Goal: Book appointment/travel/reservation

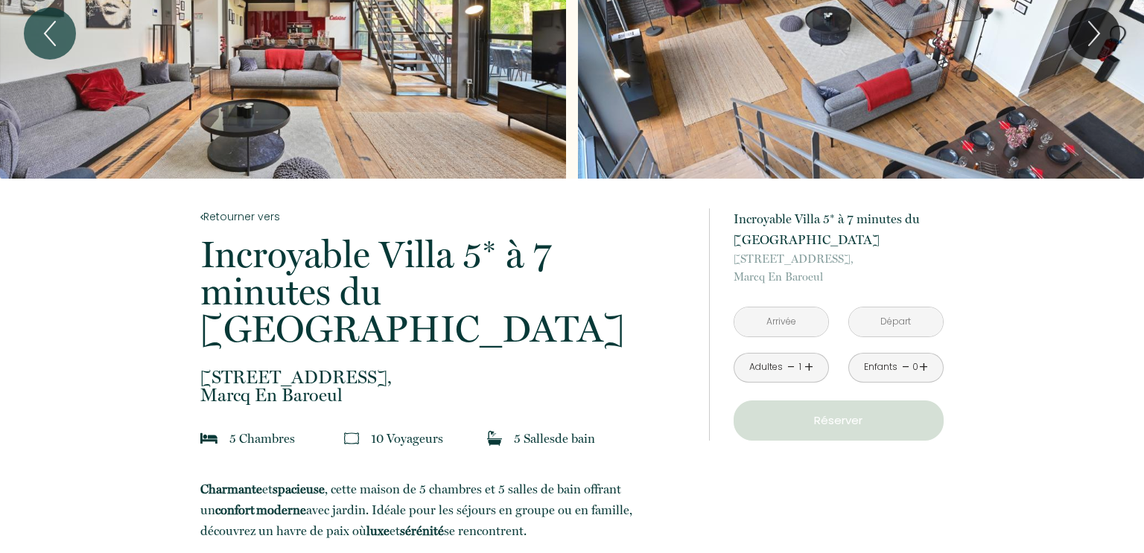
scroll to position [138, 0]
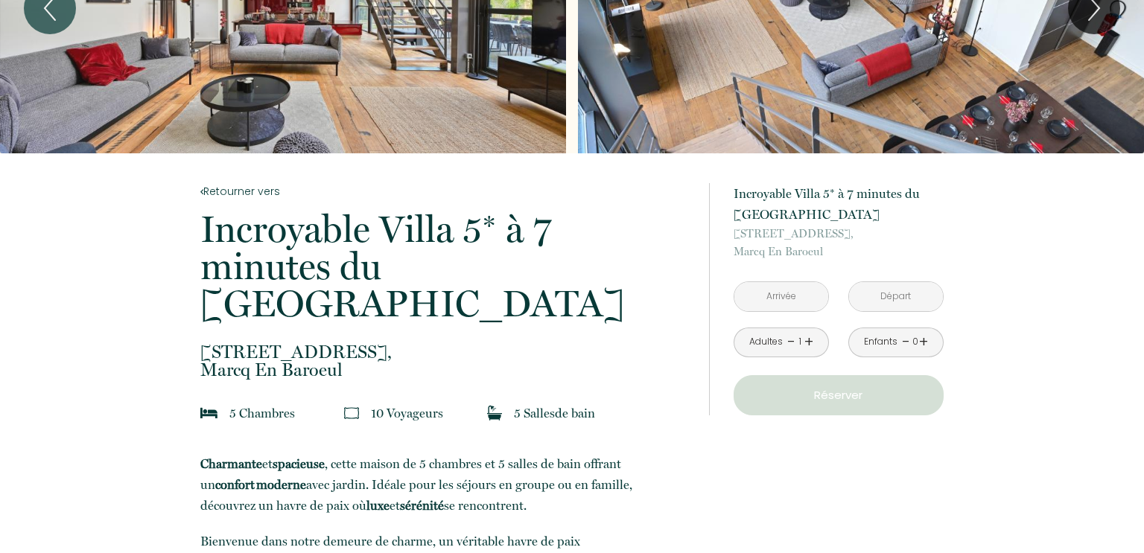
click at [774, 299] on input "text" at bounding box center [781, 296] width 94 height 29
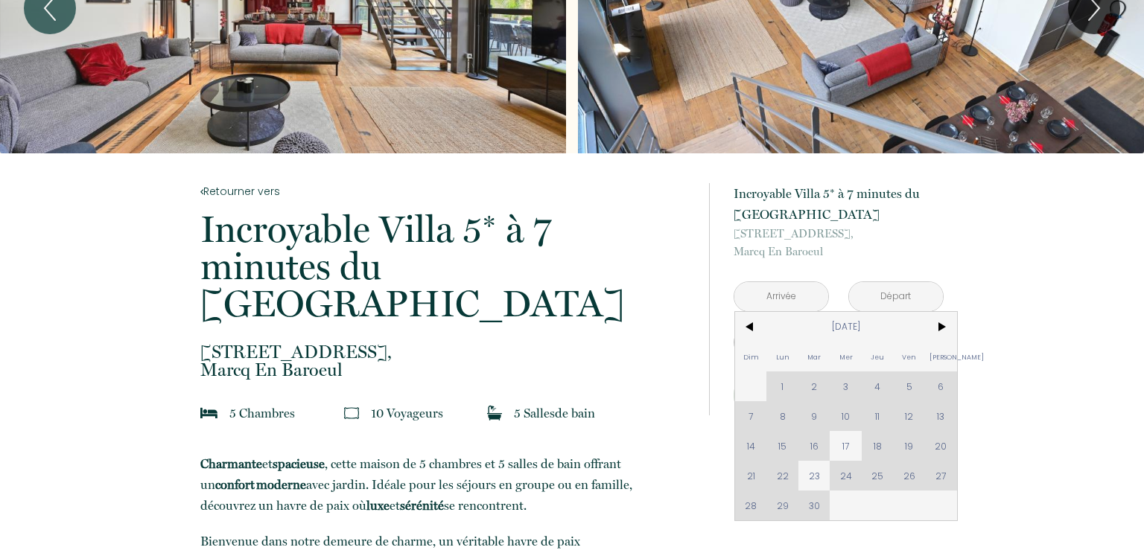
click at [750, 448] on div "Dim Lun Mar Mer Jeu Ven Sam 1 2 3 4 5 6 7 8 9 10 11 12 13 14 15 16 17 18 19 20 …" at bounding box center [846, 416] width 222 height 208
click at [940, 414] on div "Dim Lun Mar Mer Jeu Ven Sam 1 2 3 4 5 6 7 8 9 10 11 12 13 14 15 16 17 18 19 20 …" at bounding box center [846, 416] width 222 height 208
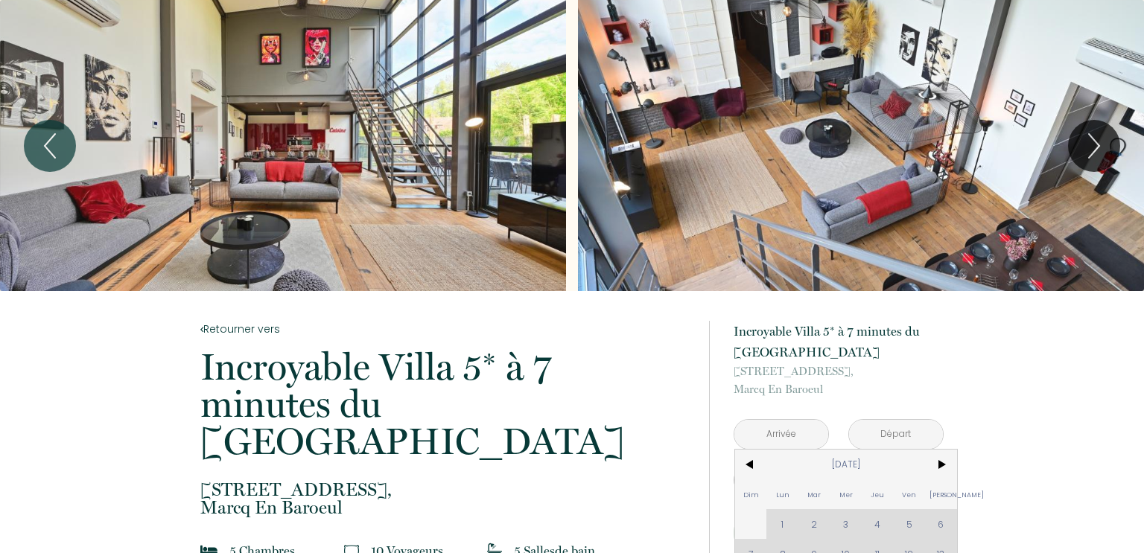
scroll to position [0, 0]
click at [1094, 141] on icon "Next" at bounding box center [1093, 146] width 10 height 24
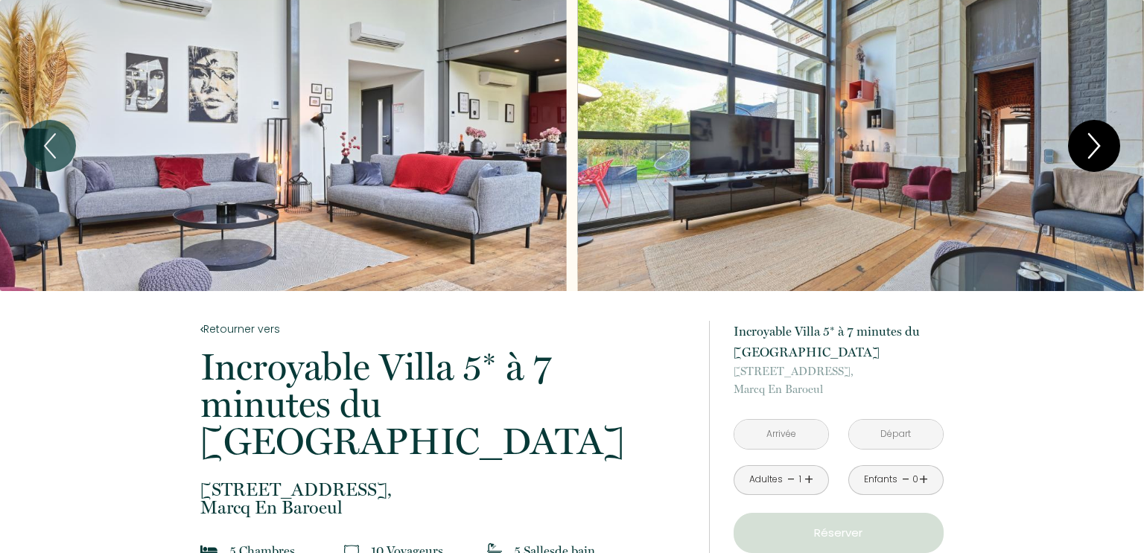
click at [1093, 141] on icon "Next" at bounding box center [1093, 146] width 31 height 45
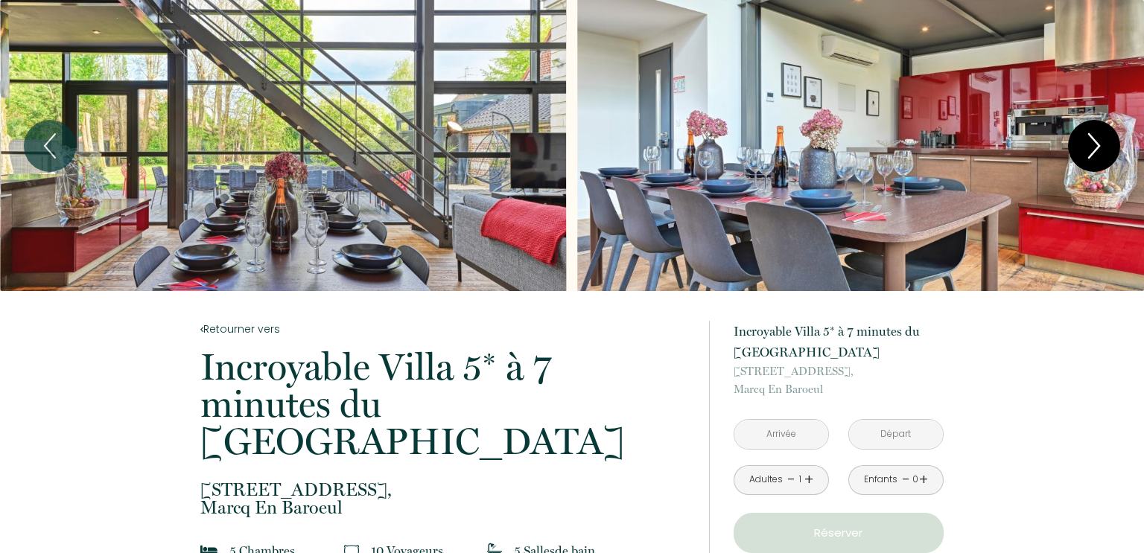
click at [1093, 141] on icon "Next" at bounding box center [1093, 146] width 31 height 45
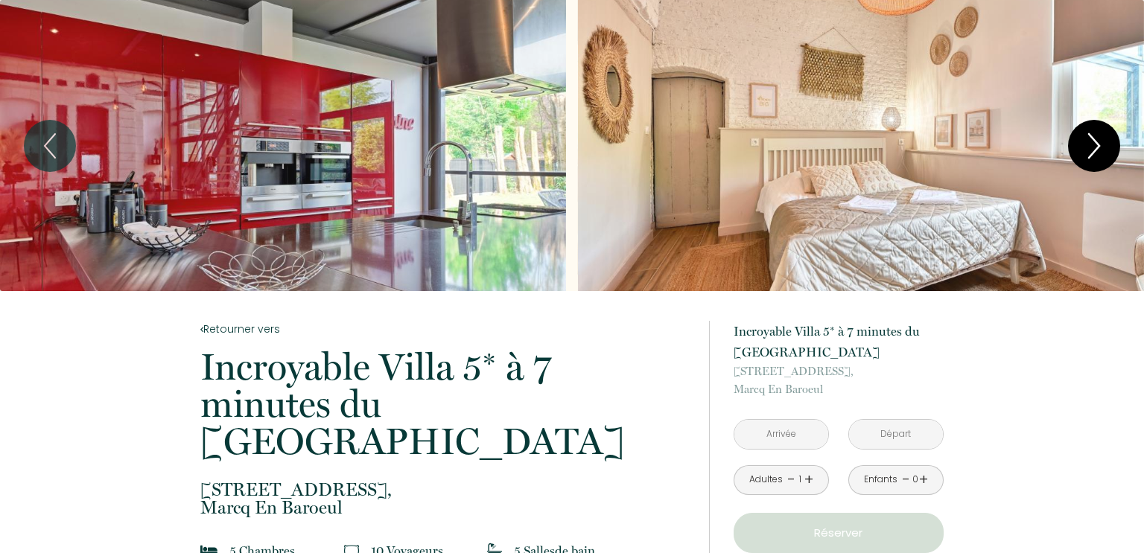
click at [1093, 140] on icon "Next" at bounding box center [1093, 146] width 31 height 45
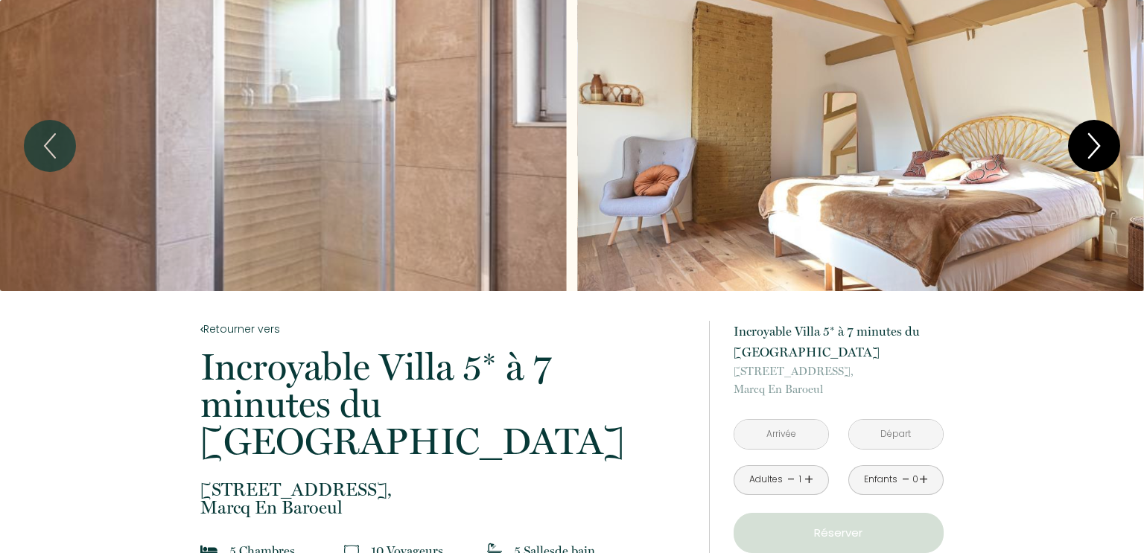
click at [1093, 140] on icon "Next" at bounding box center [1093, 146] width 31 height 45
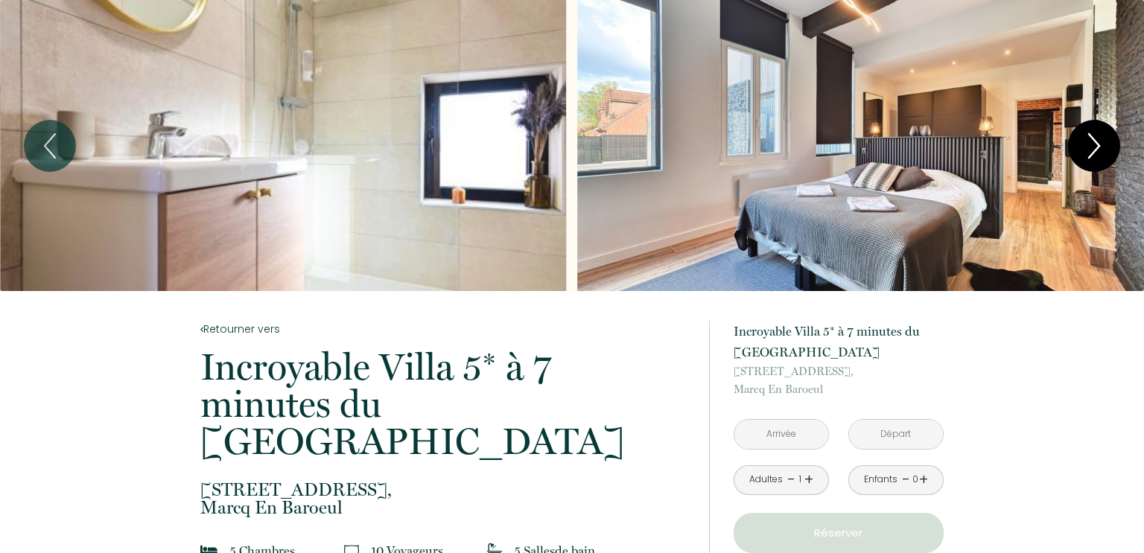
click at [1093, 140] on icon "Next" at bounding box center [1093, 146] width 31 height 45
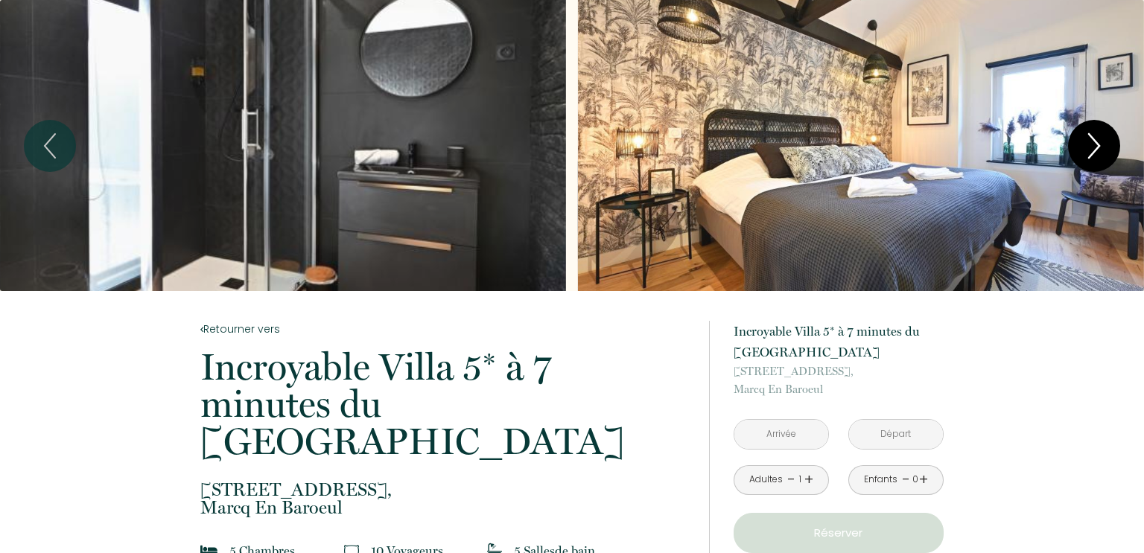
click at [1093, 140] on icon "Next" at bounding box center [1093, 146] width 31 height 45
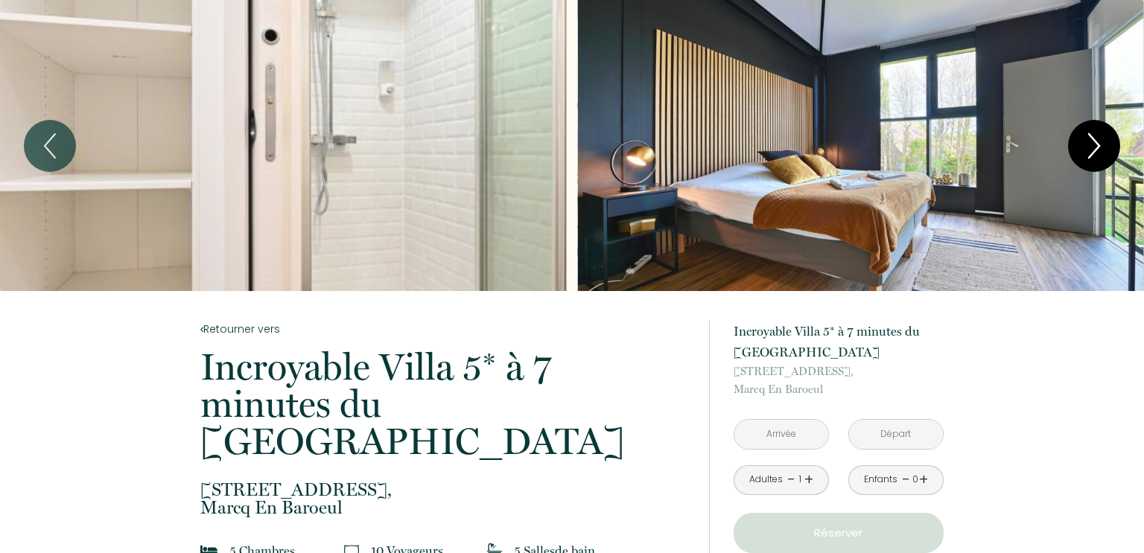
click at [1093, 140] on icon "Next" at bounding box center [1093, 146] width 31 height 45
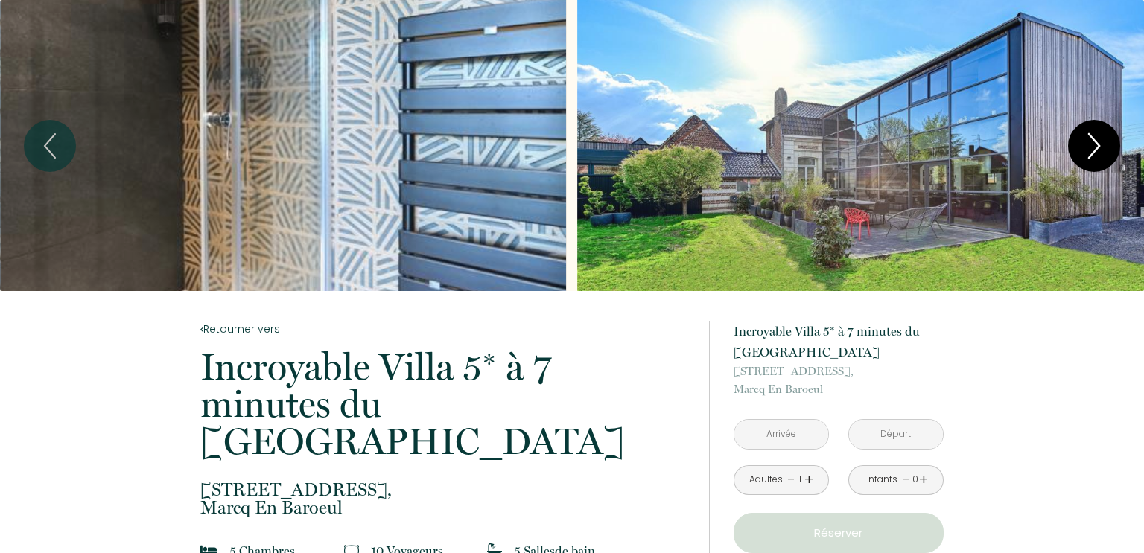
click at [1093, 140] on icon "Next" at bounding box center [1093, 146] width 31 height 45
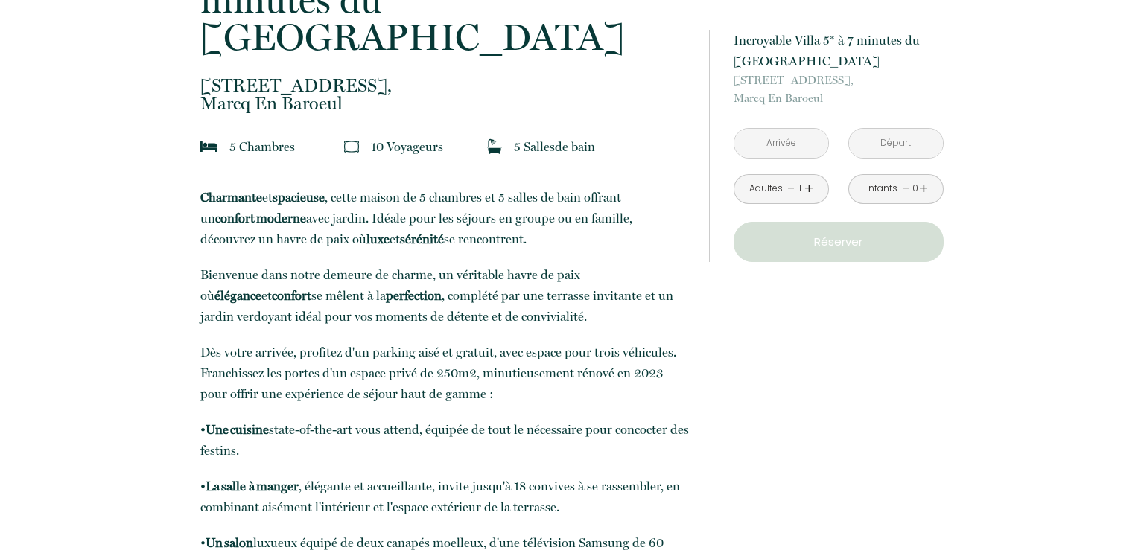
scroll to position [403, 0]
click at [787, 153] on input "text" at bounding box center [781, 143] width 94 height 29
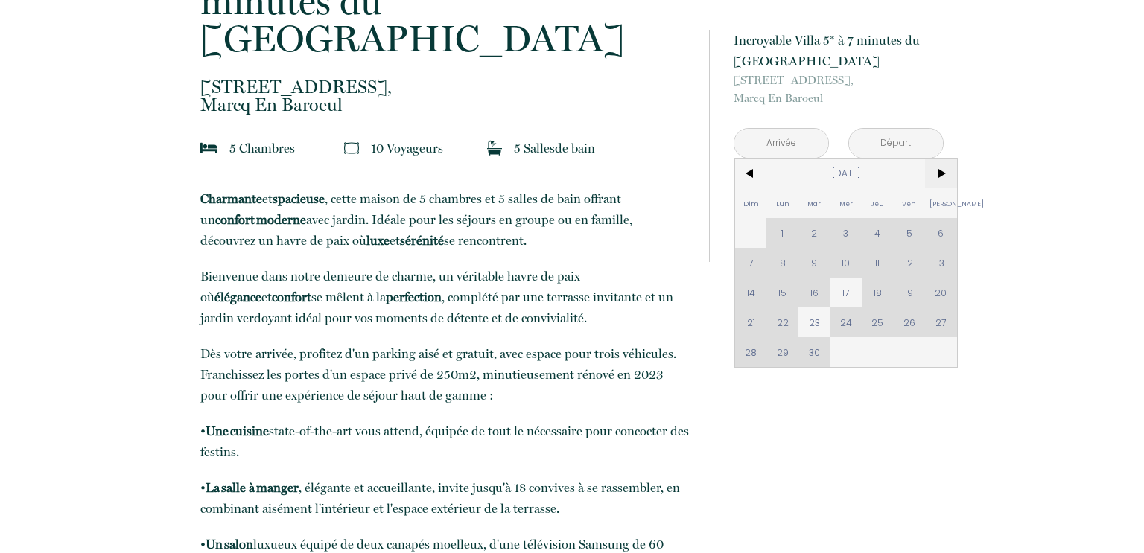
click at [946, 169] on span ">" at bounding box center [941, 174] width 32 height 30
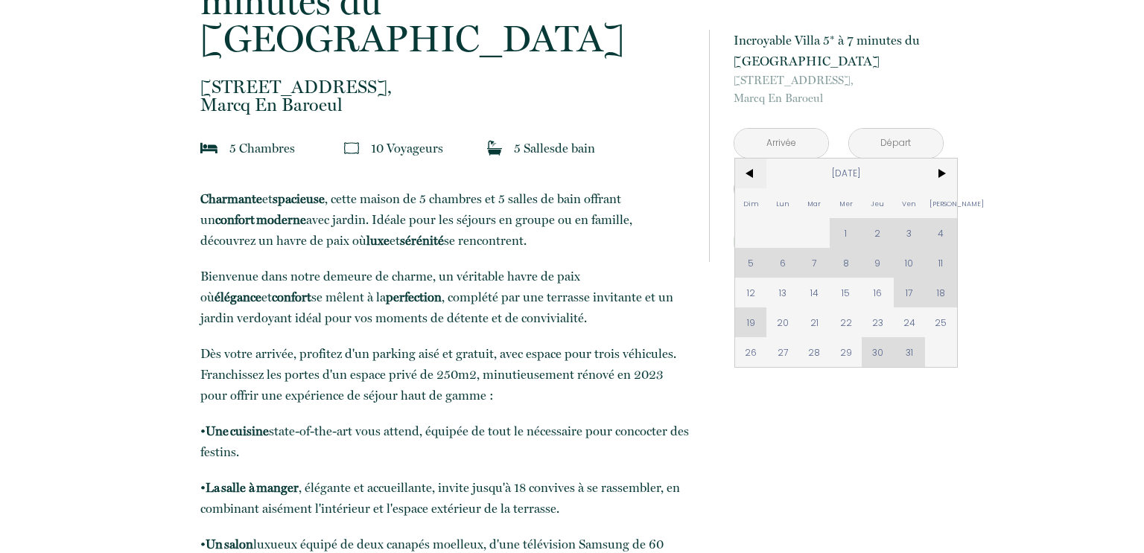
click at [750, 181] on span "<" at bounding box center [751, 174] width 32 height 30
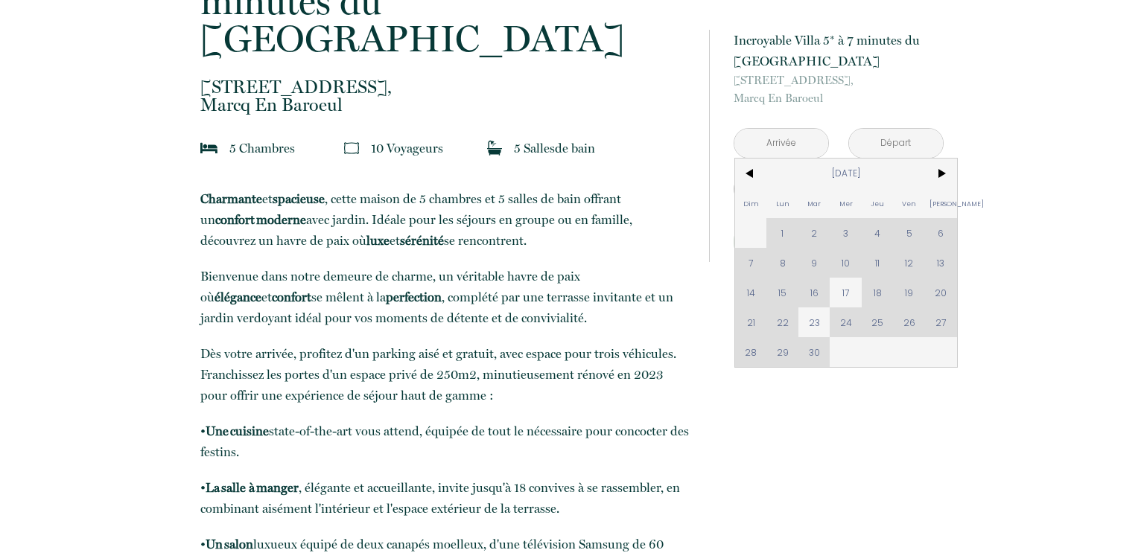
click at [933, 256] on div "Dim Lun Mar Mer Jeu Ven Sam 1 2 3 4 5 6 7 8 9 10 11 12 13 14 15 16 17 18 19 20 …" at bounding box center [846, 263] width 222 height 208
click at [936, 260] on div "Dim Lun Mar Mer Jeu Ven Sam 1 2 3 4 5 6 7 8 9 10 11 12 13 14 15 16 17 18 19 20 …" at bounding box center [846, 263] width 222 height 208
click at [739, 293] on div "Dim Lun Mar Mer Jeu Ven Sam 1 2 3 4 5 6 7 8 9 10 11 12 13 14 15 16 17 18 19 20 …" at bounding box center [846, 263] width 222 height 208
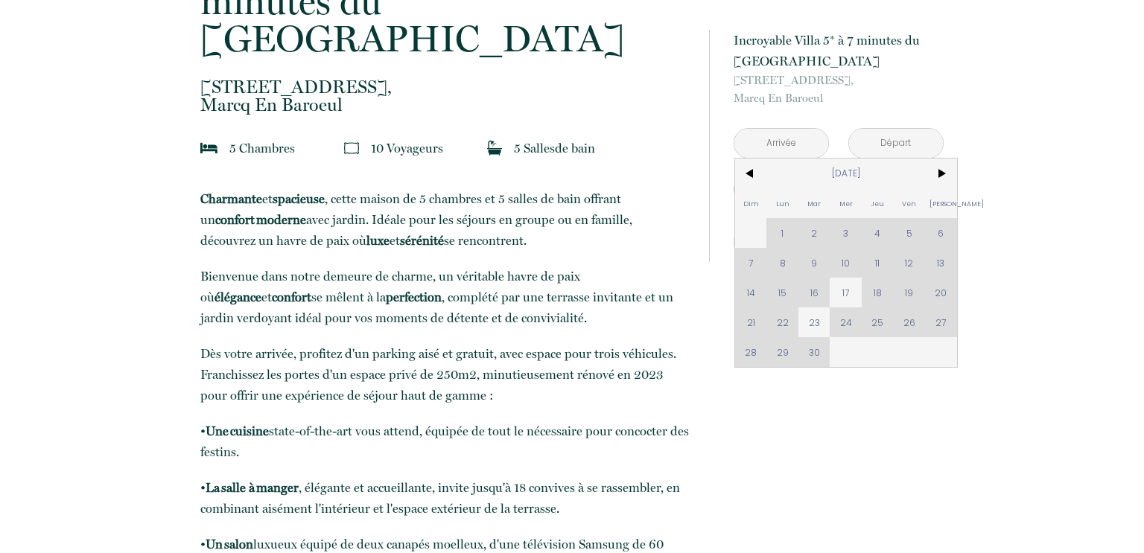
click at [739, 293] on div "Dim Lun Mar Mer Jeu Ven Sam 1 2 3 4 5 6 7 8 9 10 11 12 13 14 15 16 17 18 19 20 …" at bounding box center [846, 263] width 222 height 208
click at [882, 136] on input "text" at bounding box center [896, 143] width 94 height 29
